Goal: Transaction & Acquisition: Download file/media

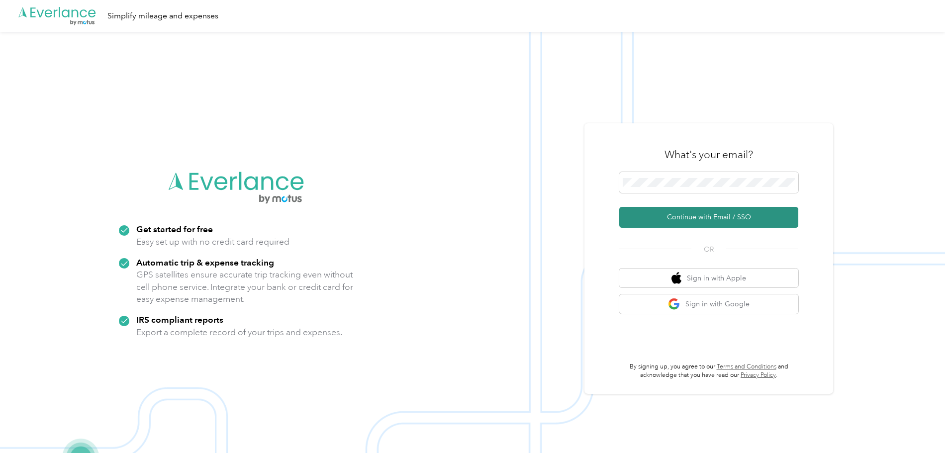
click at [708, 218] on button "Continue with Email / SSO" at bounding box center [708, 217] width 179 height 21
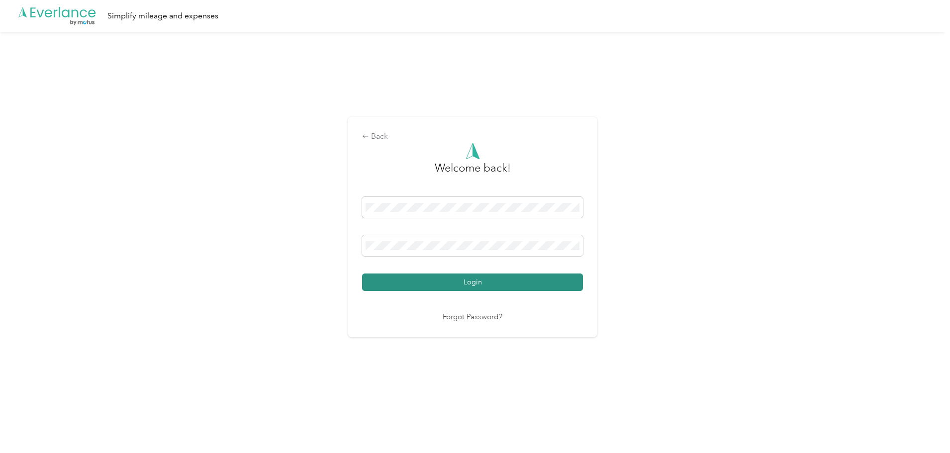
click at [512, 281] on button "Login" at bounding box center [472, 281] width 221 height 17
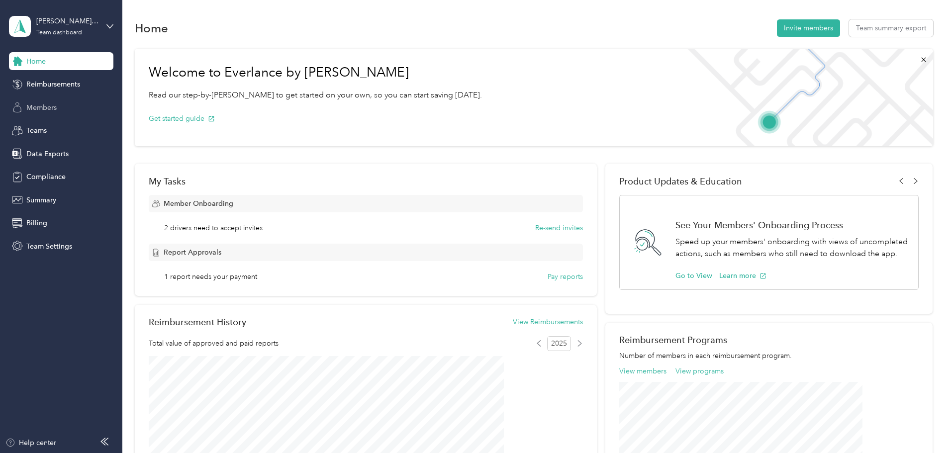
click at [39, 106] on span "Members" at bounding box center [41, 107] width 30 height 10
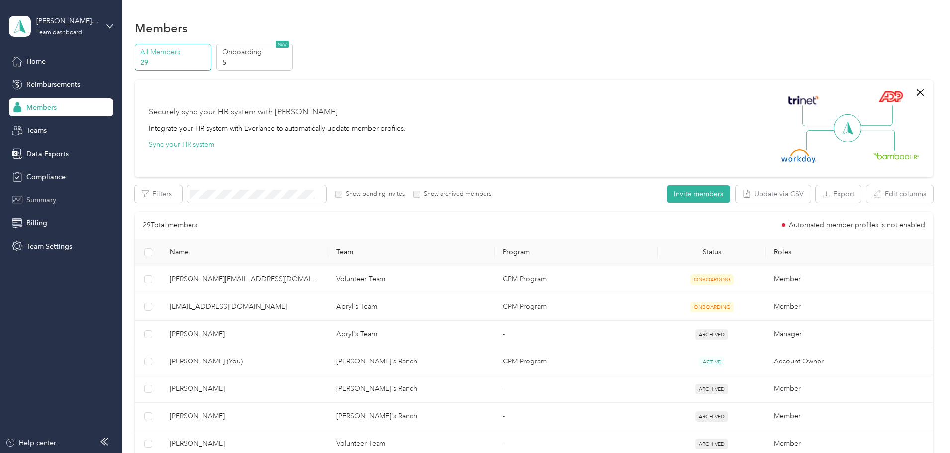
click at [35, 199] on span "Summary" at bounding box center [41, 200] width 30 height 10
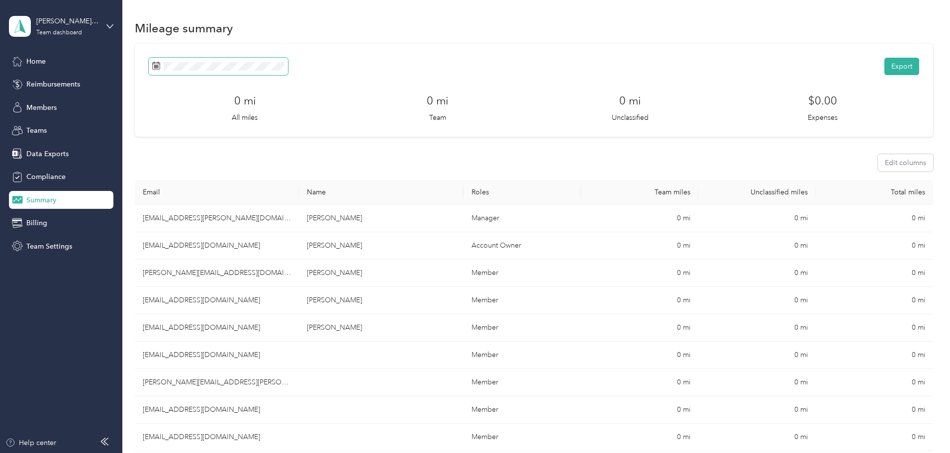
click at [288, 60] on span at bounding box center [218, 66] width 139 height 17
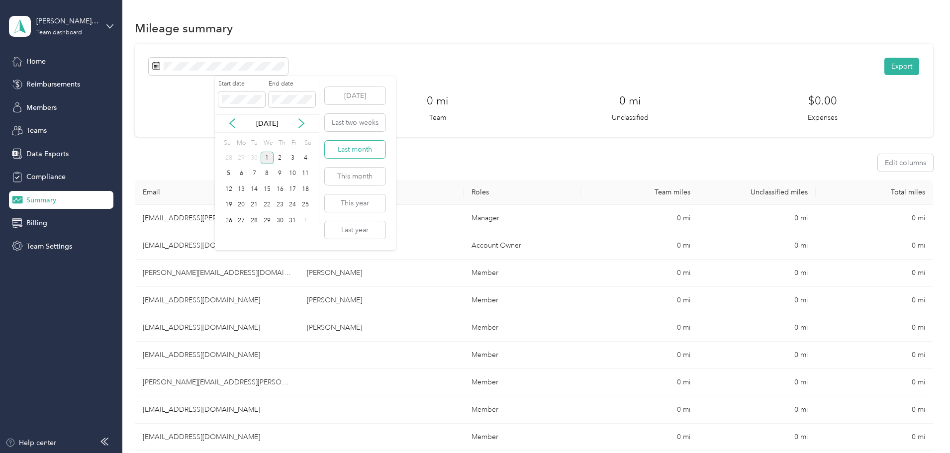
click at [357, 147] on button "Last month" at bounding box center [355, 149] width 61 height 17
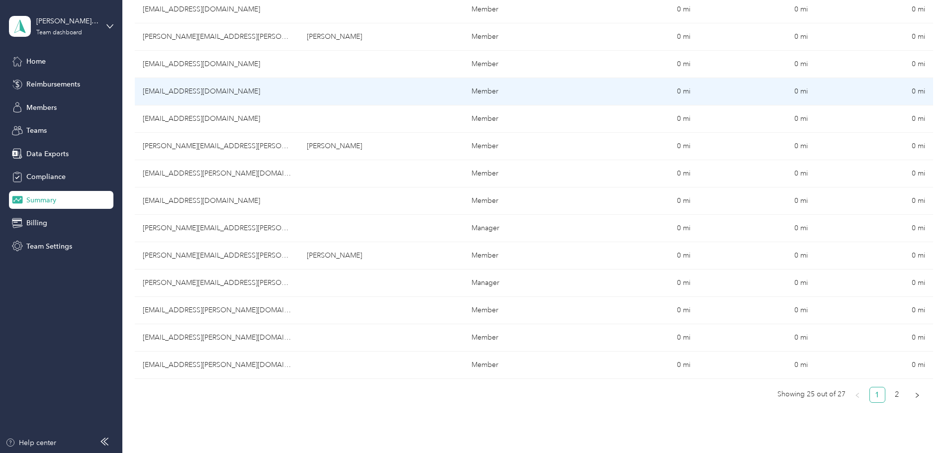
scroll to position [612, 0]
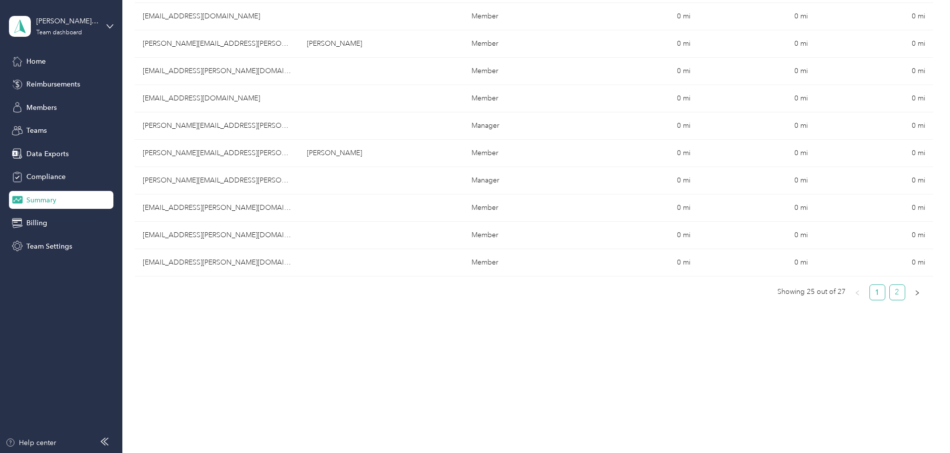
click at [889, 293] on link "2" at bounding box center [896, 292] width 15 height 15
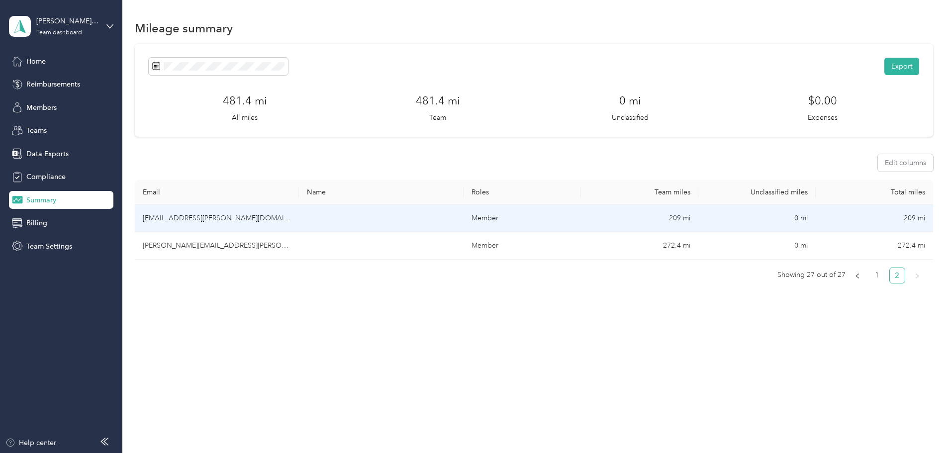
click at [249, 222] on td "[EMAIL_ADDRESS][PERSON_NAME][DOMAIN_NAME]" at bounding box center [217, 218] width 164 height 27
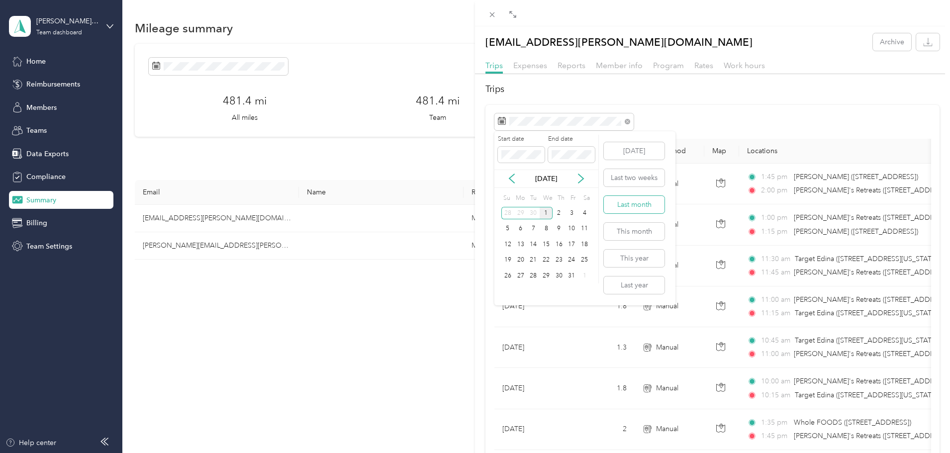
click at [635, 201] on button "Last month" at bounding box center [634, 204] width 61 height 17
click at [923, 44] on icon "button" at bounding box center [927, 41] width 9 height 9
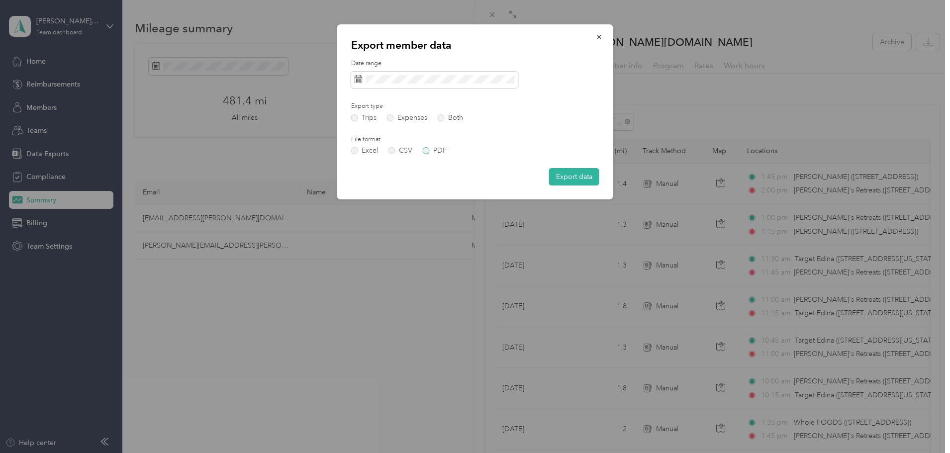
click at [425, 150] on label "PDF" at bounding box center [435, 150] width 24 height 7
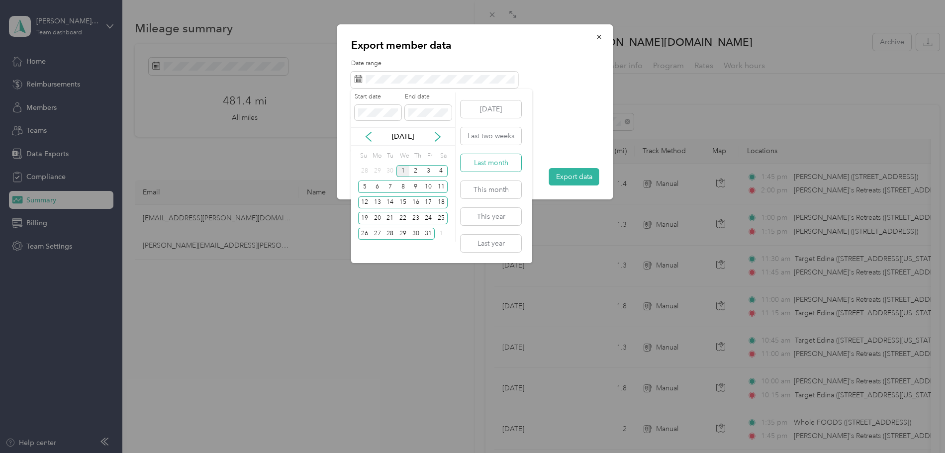
click at [503, 164] on button "Last month" at bounding box center [490, 162] width 61 height 17
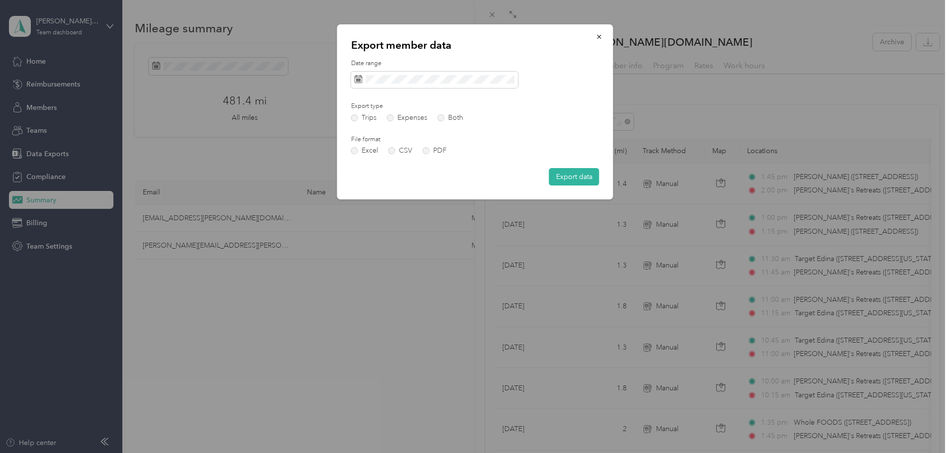
click at [581, 175] on button "Export data" at bounding box center [574, 176] width 50 height 17
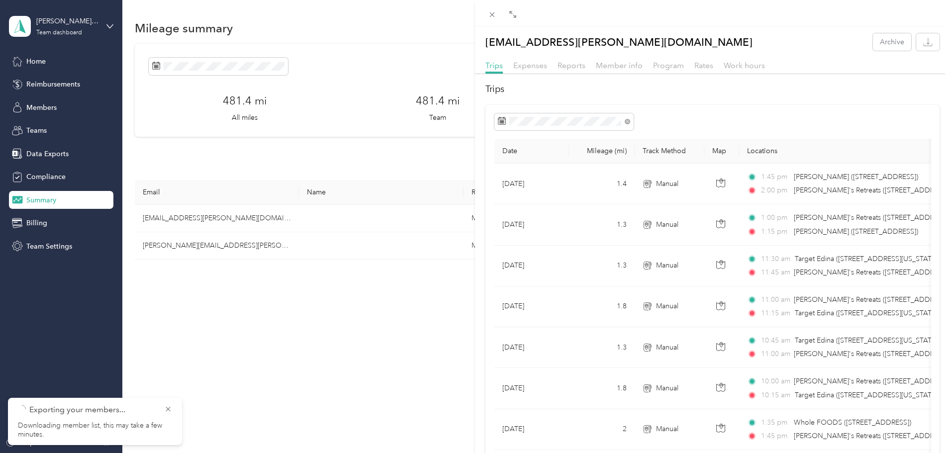
click at [318, 344] on div "[EMAIL_ADDRESS][PERSON_NAME][DOMAIN_NAME] Archive Trips Expenses Reports Member…" at bounding box center [475, 226] width 950 height 453
